Goal: Find specific page/section: Find specific page/section

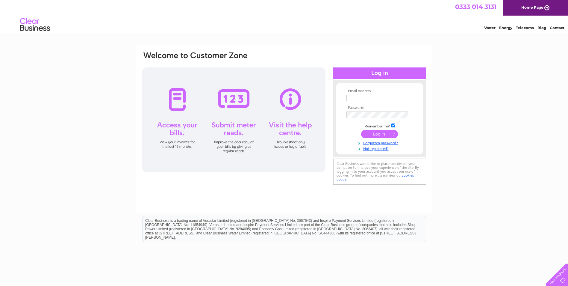
type input "johnbald@hotmail.co.uk"
click at [373, 133] on input "submit" at bounding box center [379, 134] width 37 height 8
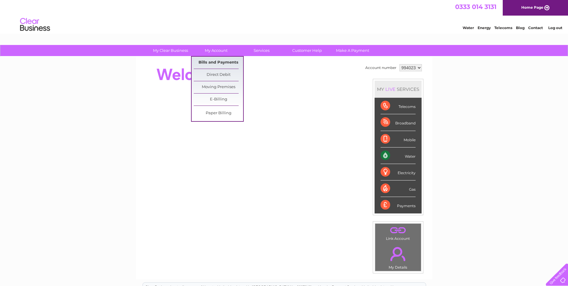
click at [215, 62] on link "Bills and Payments" at bounding box center [218, 63] width 49 height 12
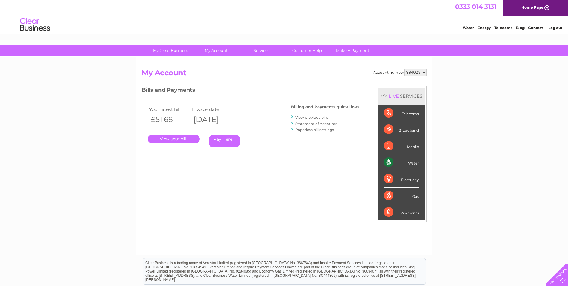
click at [175, 138] on link "." at bounding box center [174, 138] width 52 height 9
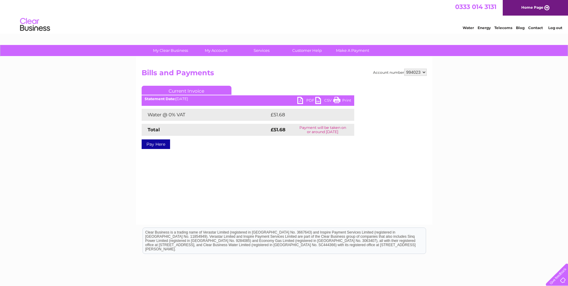
click at [304, 100] on link "PDF" at bounding box center [306, 101] width 18 height 9
